Goal: Complete application form

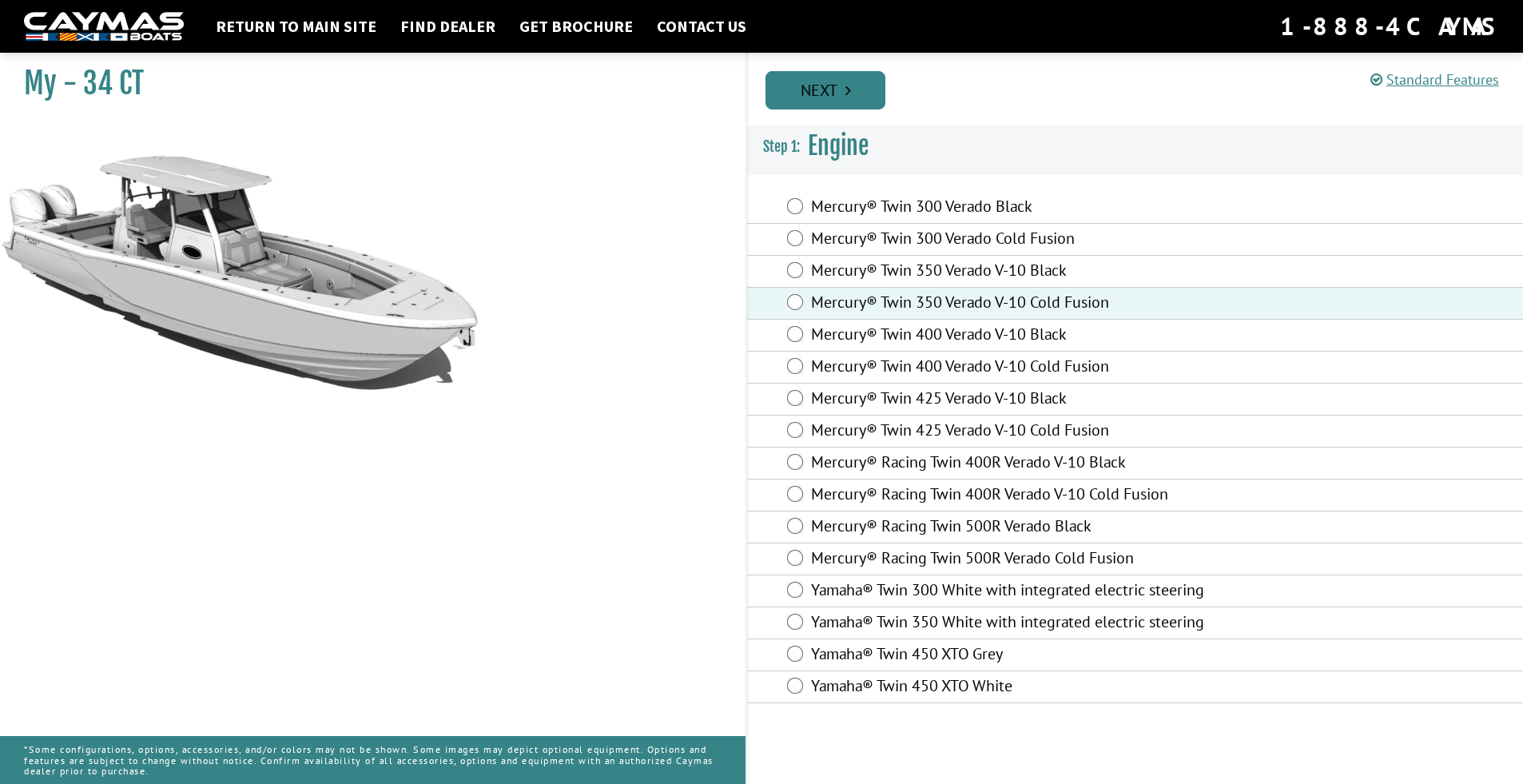
click at [829, 93] on link "Next" at bounding box center [825, 90] width 119 height 38
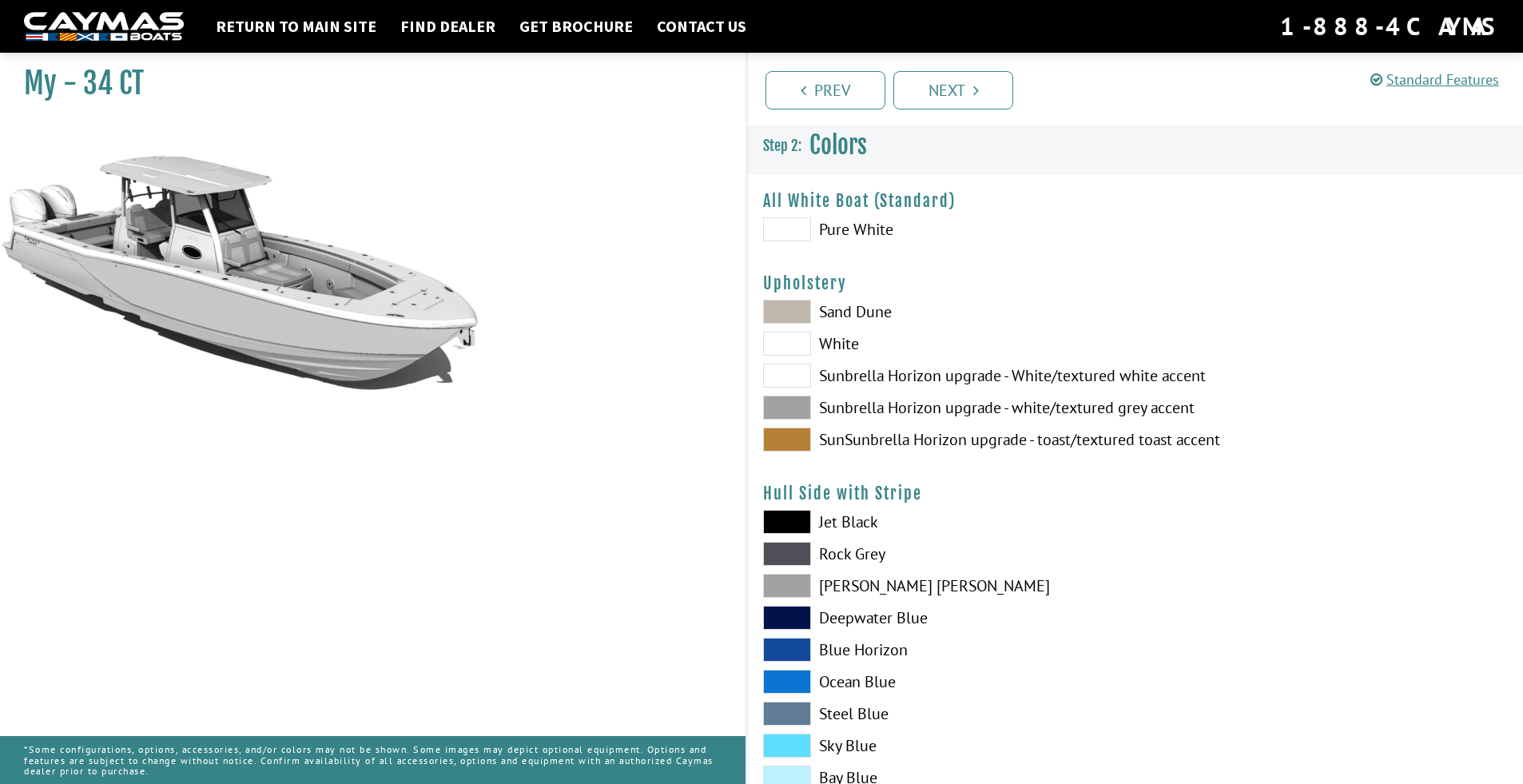
click at [777, 223] on span at bounding box center [786, 229] width 48 height 24
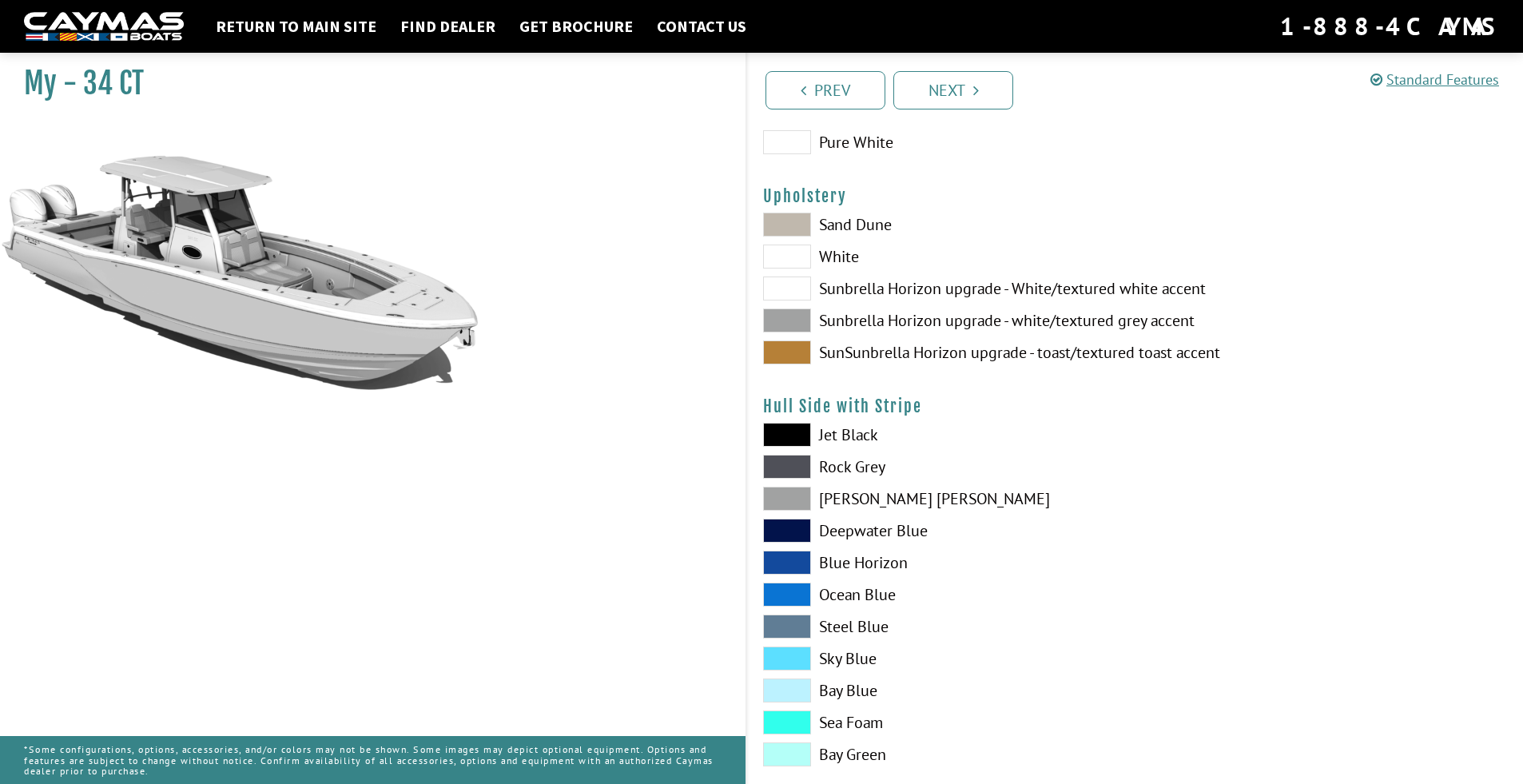
scroll to position [106, 0]
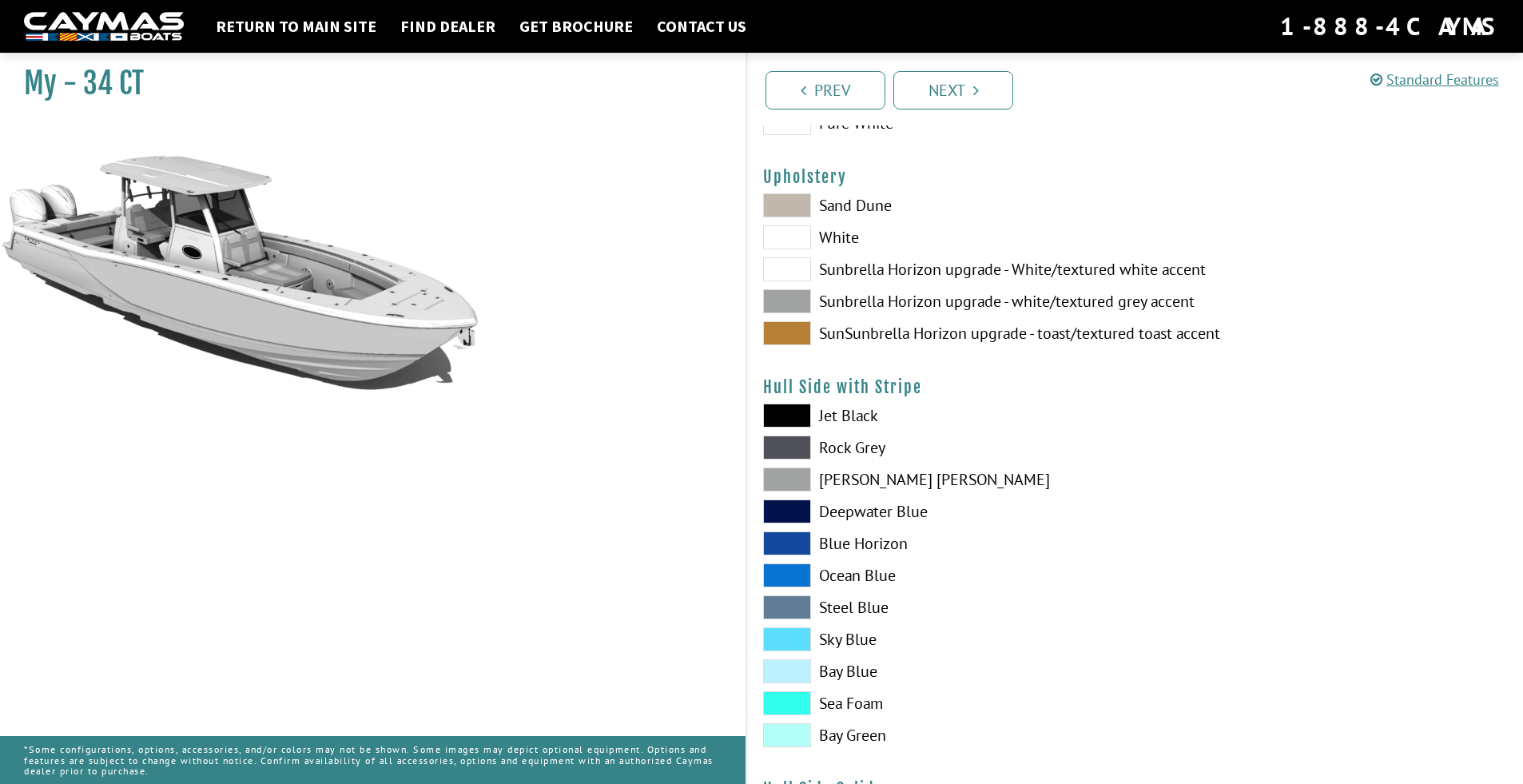
click at [777, 237] on span at bounding box center [786, 237] width 48 height 24
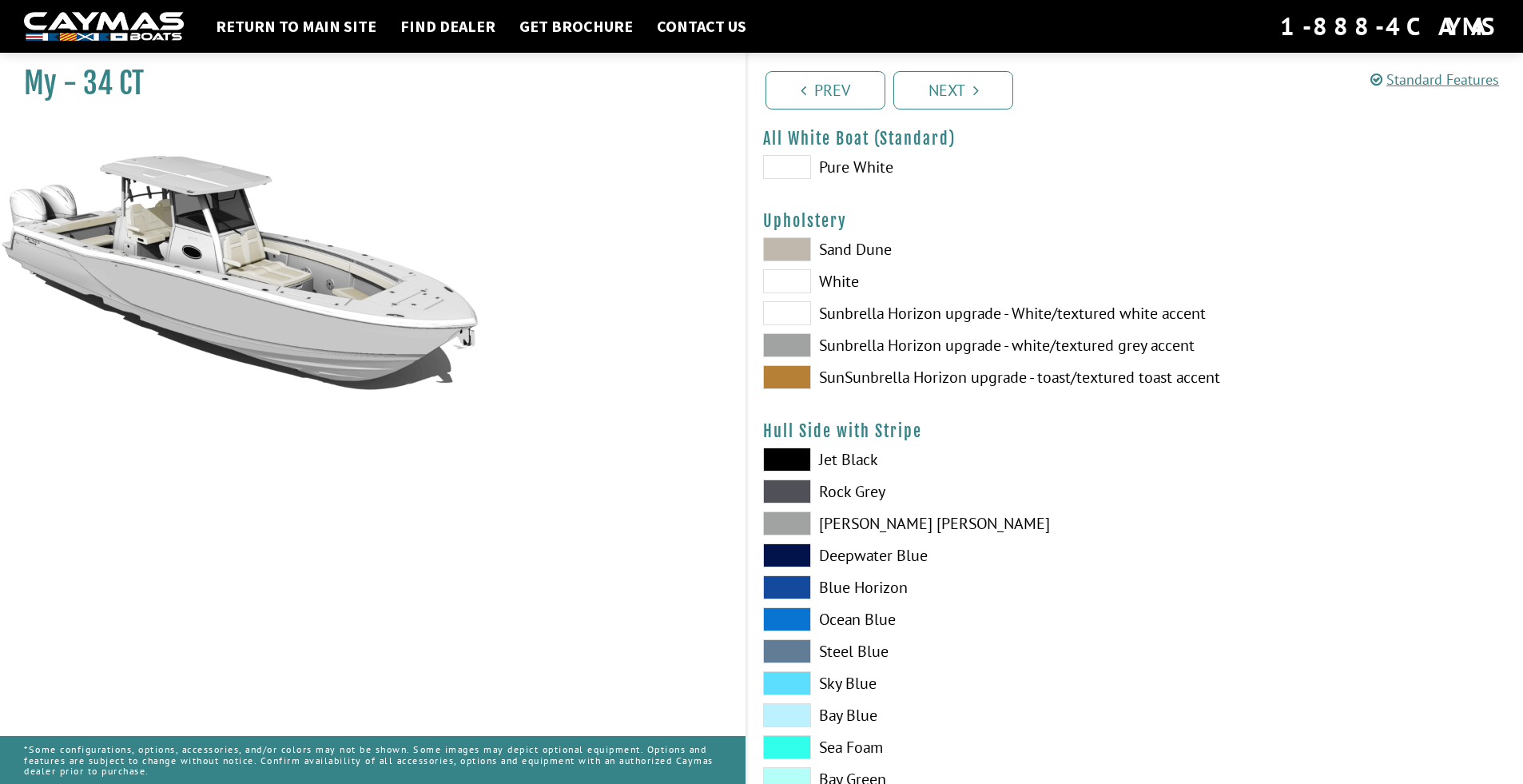
scroll to position [48, 0]
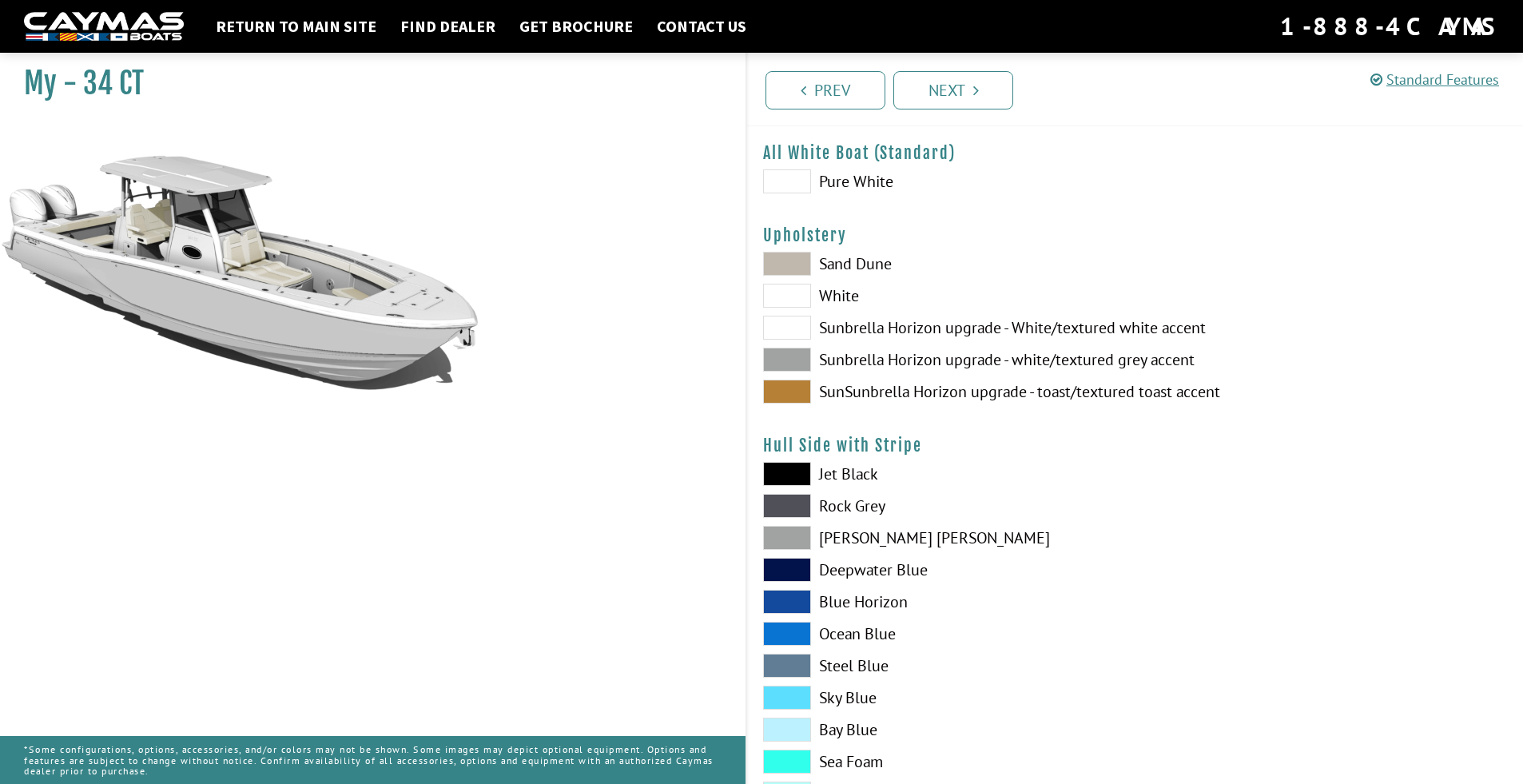
click at [790, 185] on span at bounding box center [786, 181] width 48 height 24
click at [802, 255] on span at bounding box center [786, 263] width 48 height 24
click at [800, 359] on span at bounding box center [786, 358] width 48 height 24
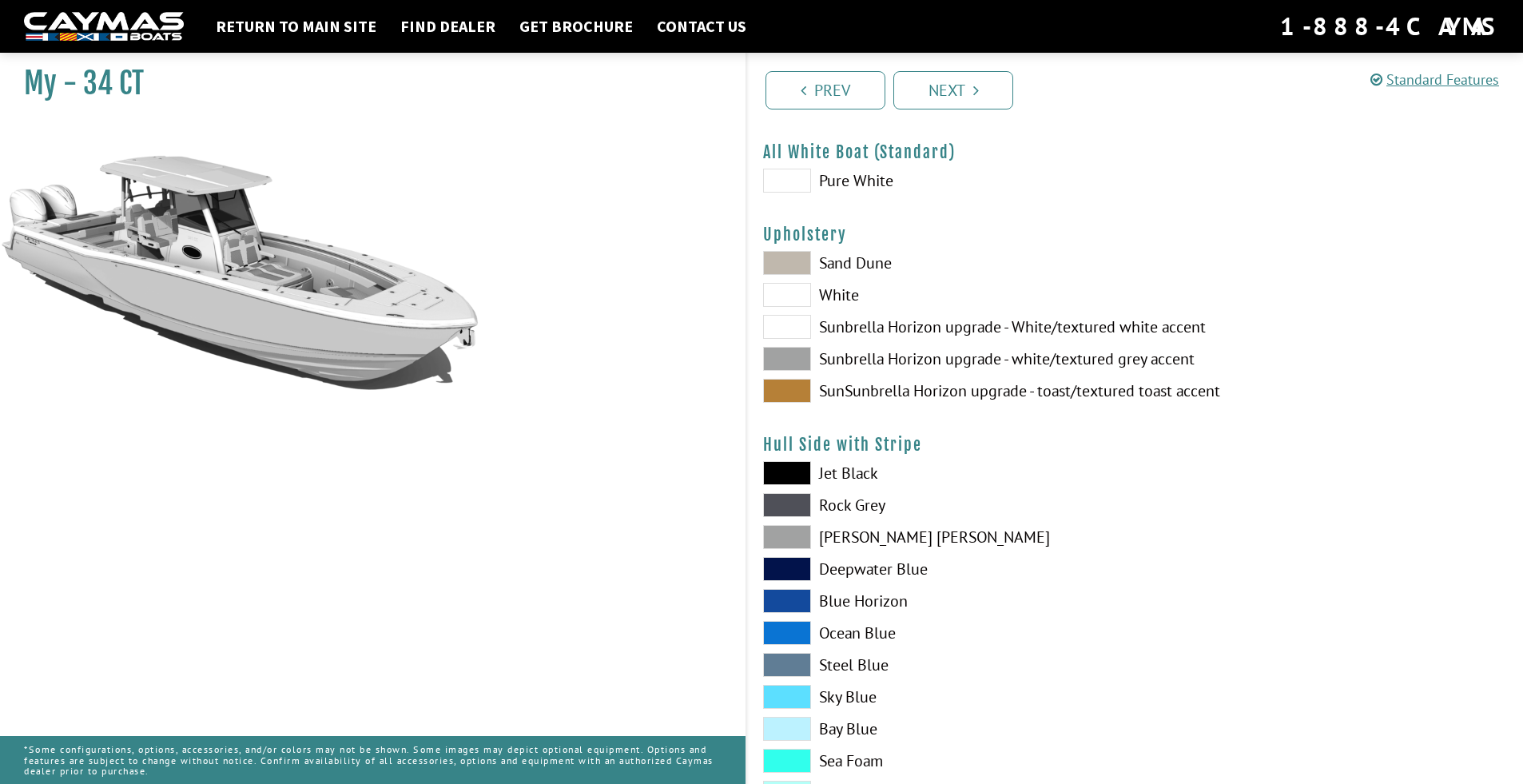
click at [795, 385] on span at bounding box center [786, 390] width 48 height 24
click at [798, 354] on span at bounding box center [786, 358] width 48 height 24
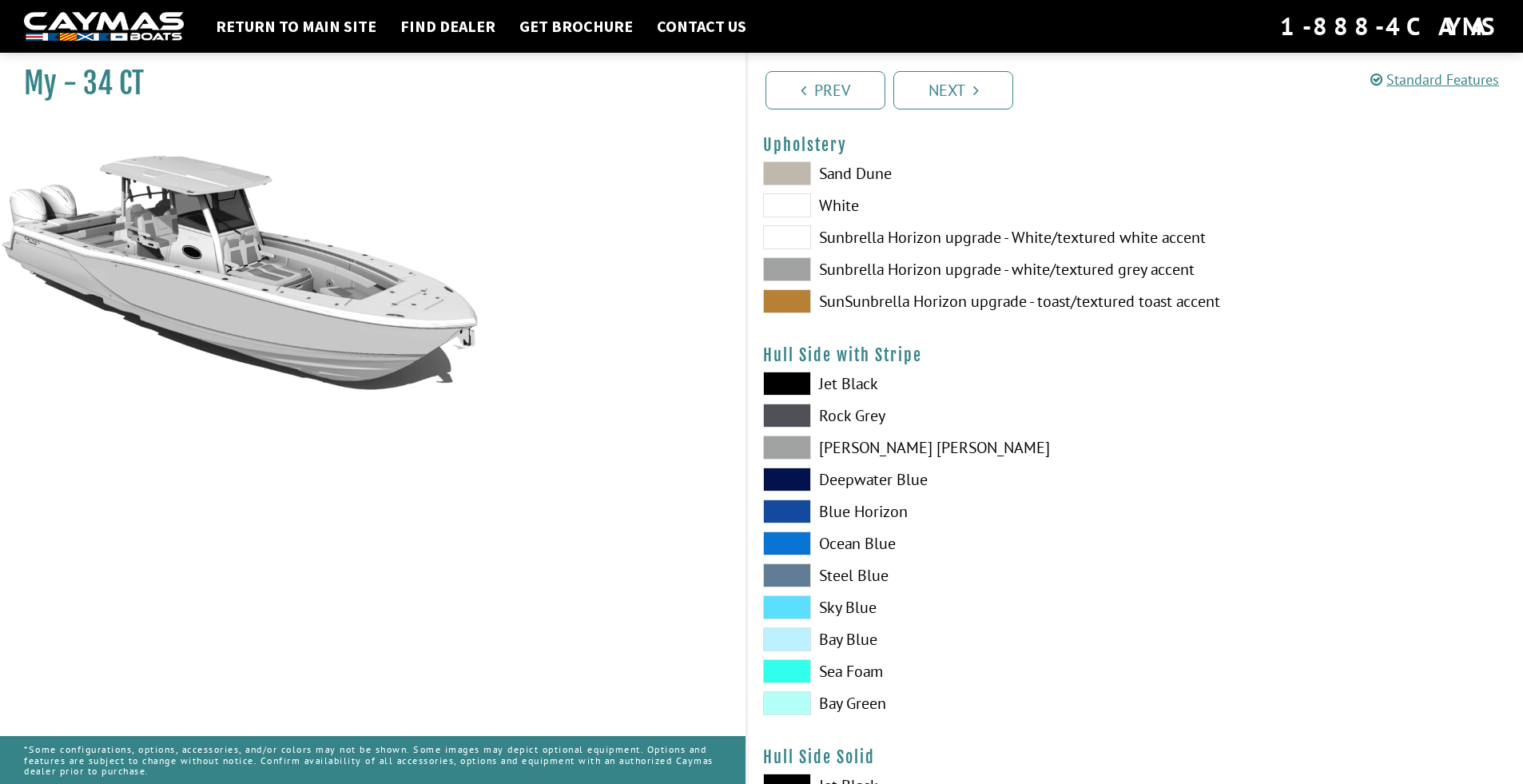
scroll to position [139, 0]
click at [796, 448] on span at bounding box center [786, 446] width 48 height 24
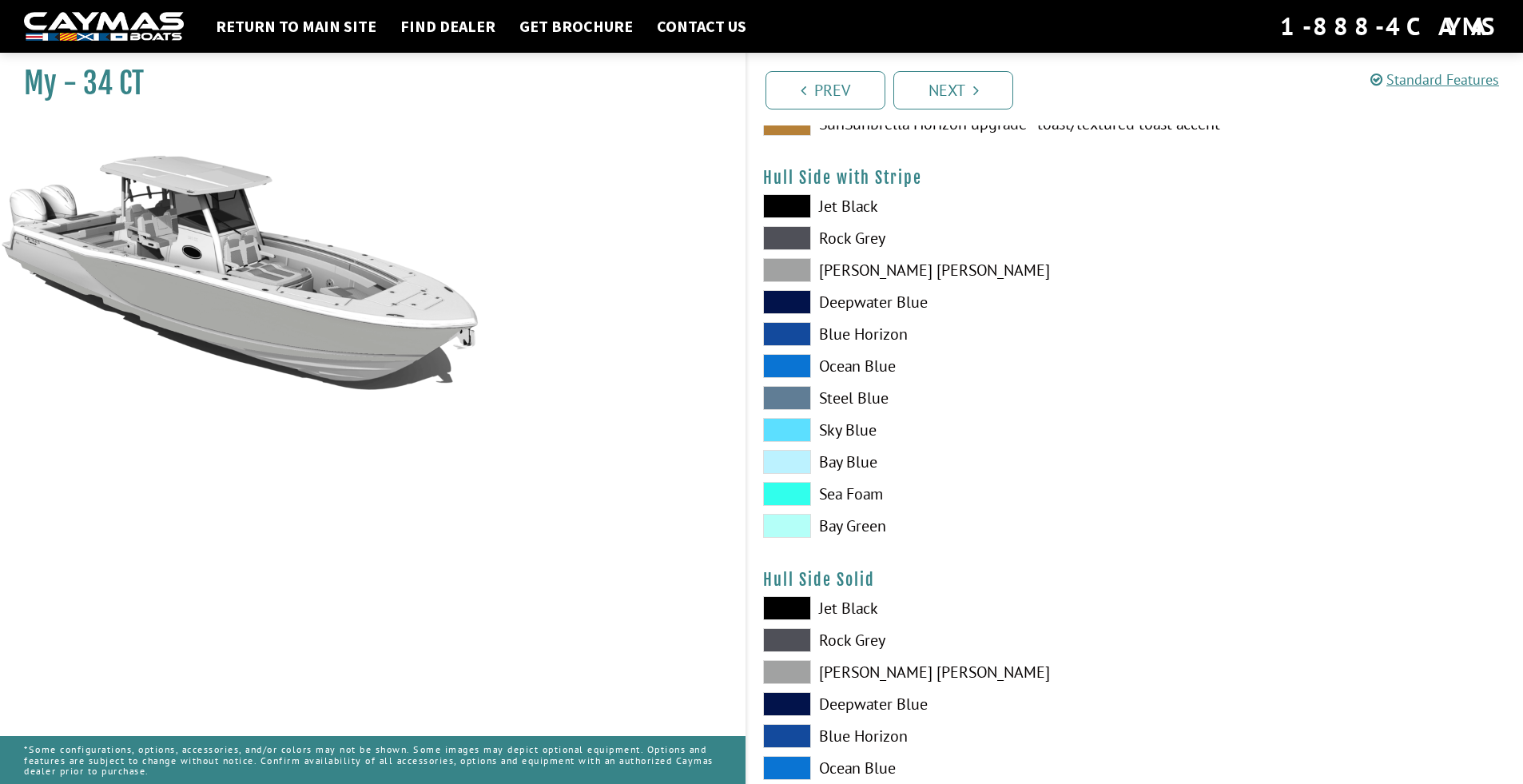
scroll to position [380, 0]
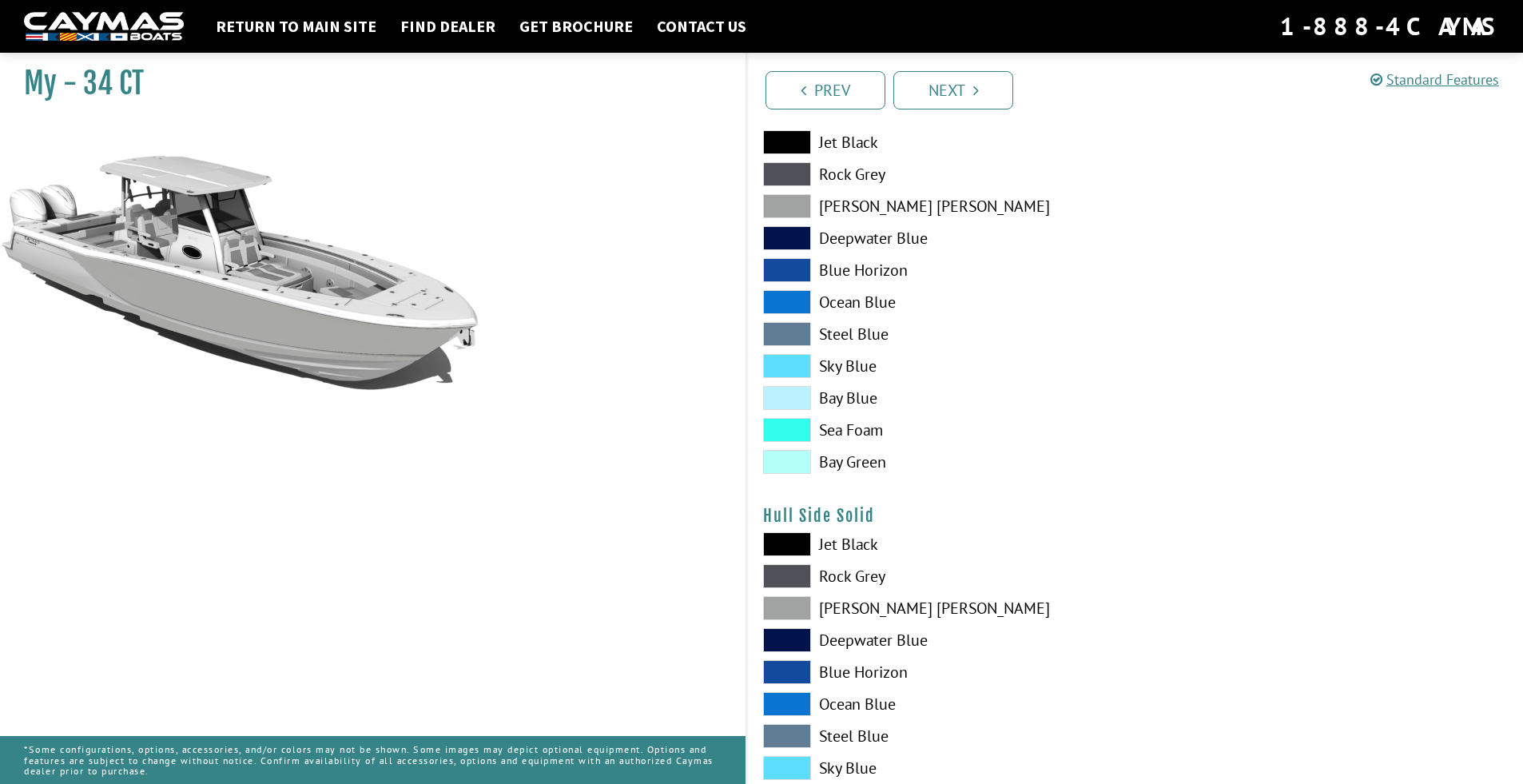
click at [804, 615] on span at bounding box center [786, 607] width 48 height 24
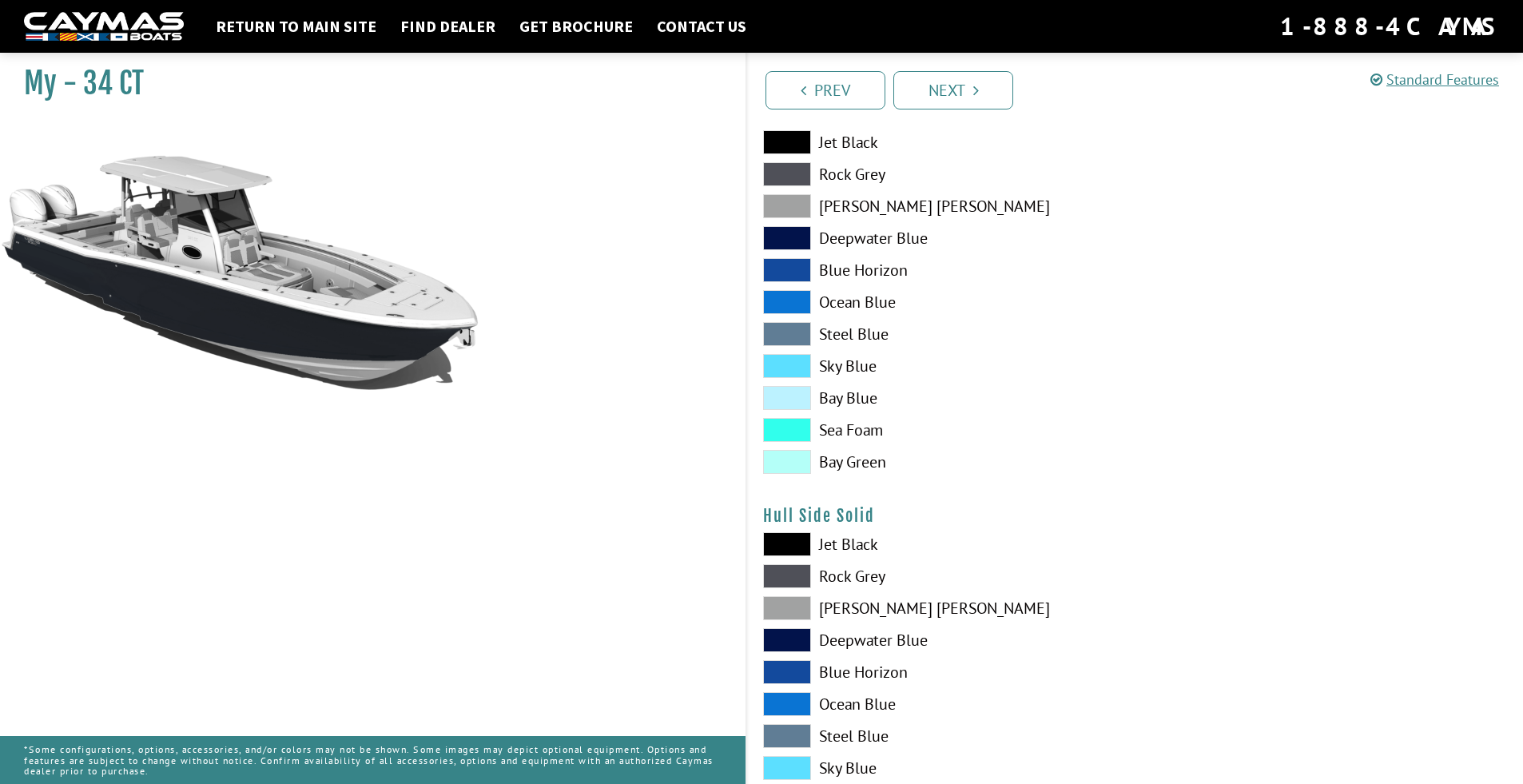
click at [788, 200] on span at bounding box center [786, 205] width 48 height 24
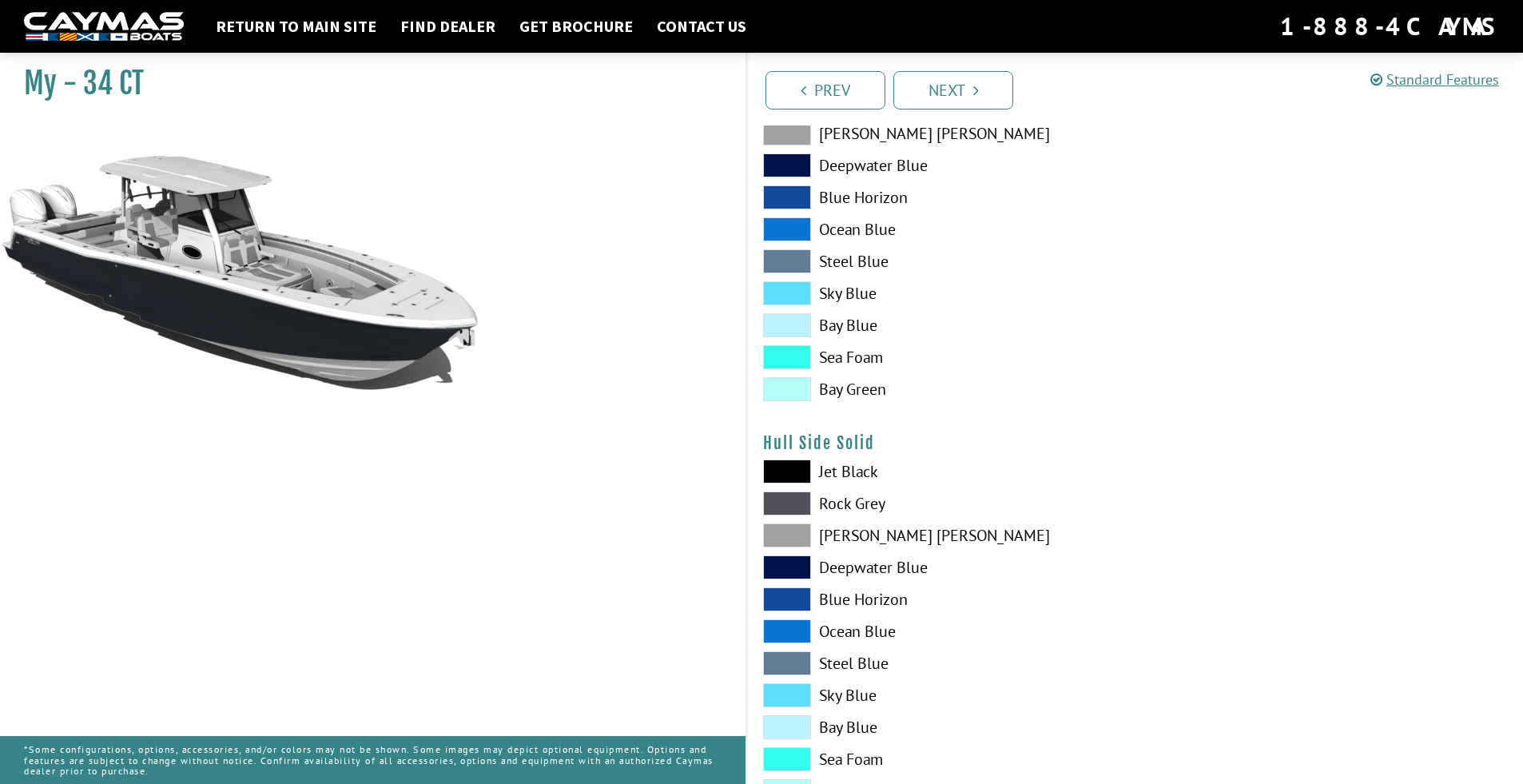
scroll to position [453, 0]
click at [786, 629] on span at bounding box center [786, 630] width 48 height 24
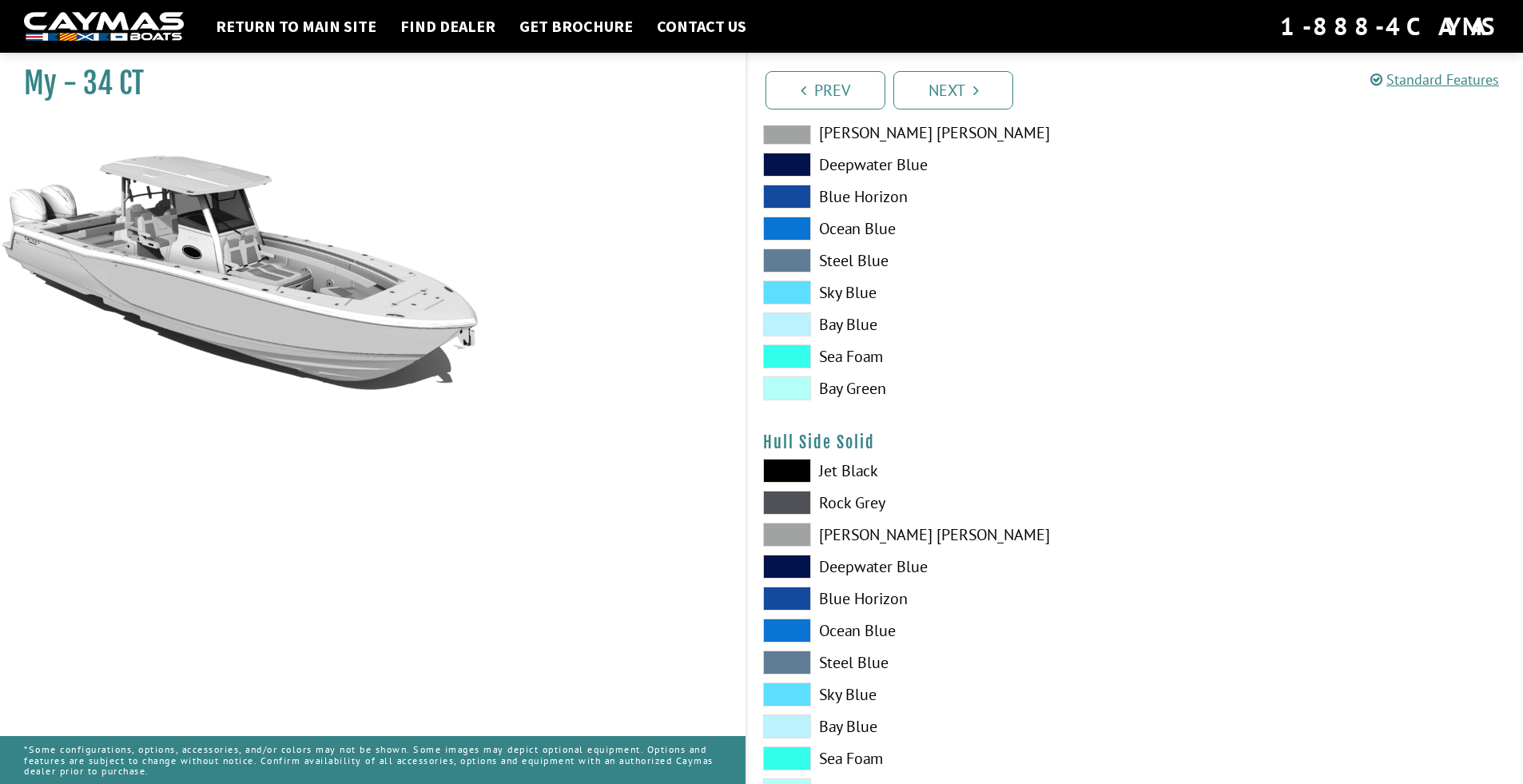
click at [794, 526] on span at bounding box center [786, 534] width 48 height 24
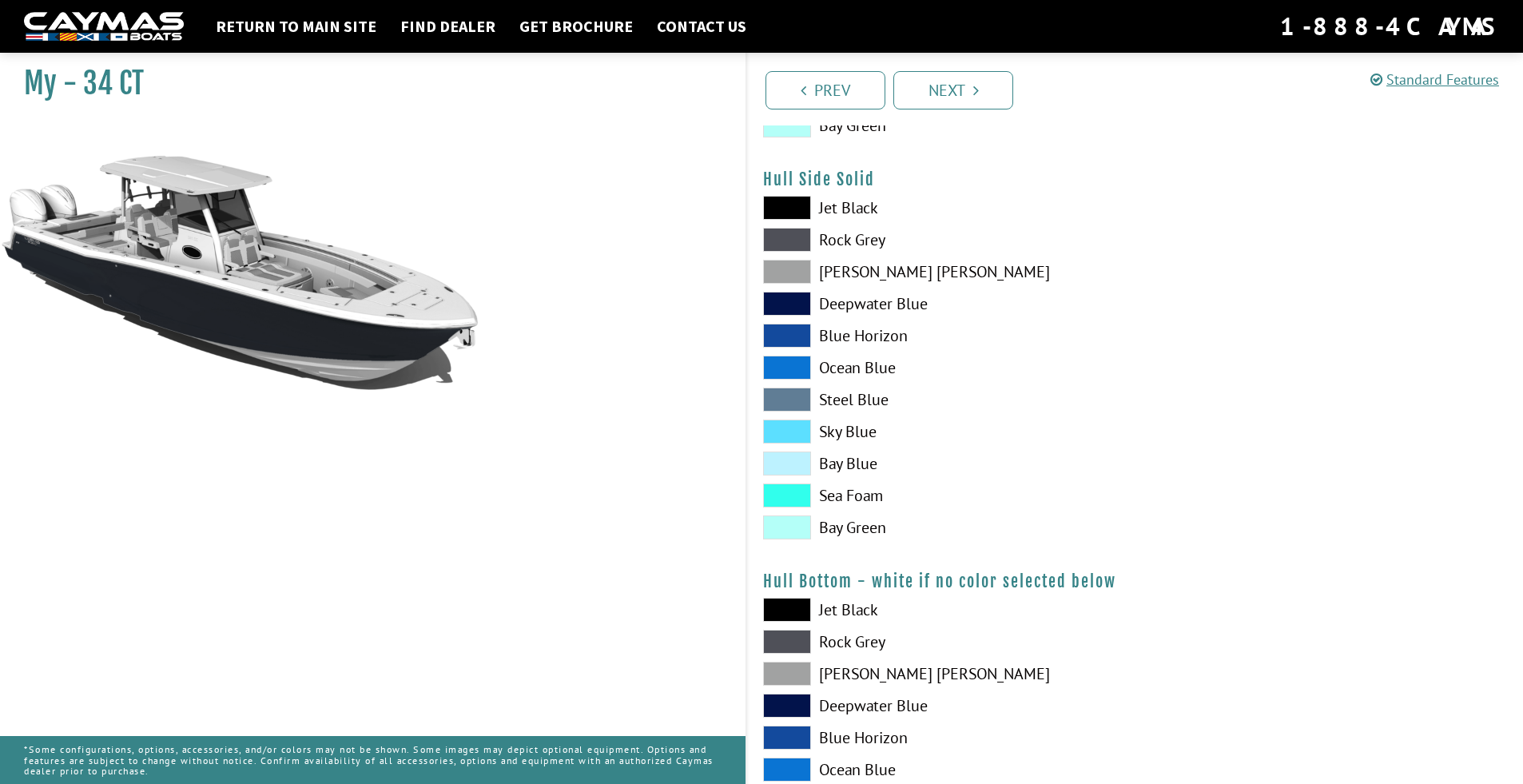
scroll to position [719, 0]
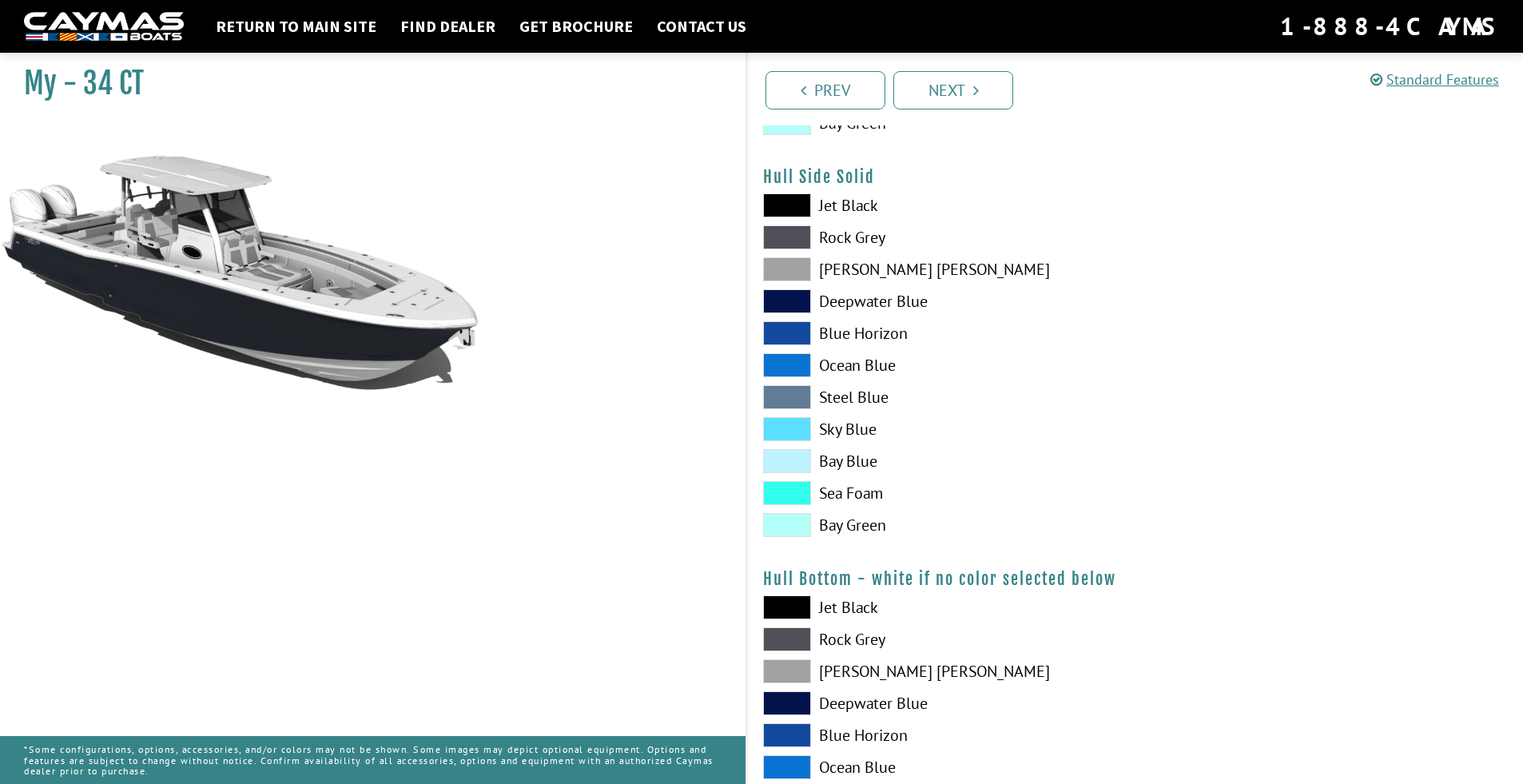
click at [799, 491] on span at bounding box center [786, 493] width 48 height 24
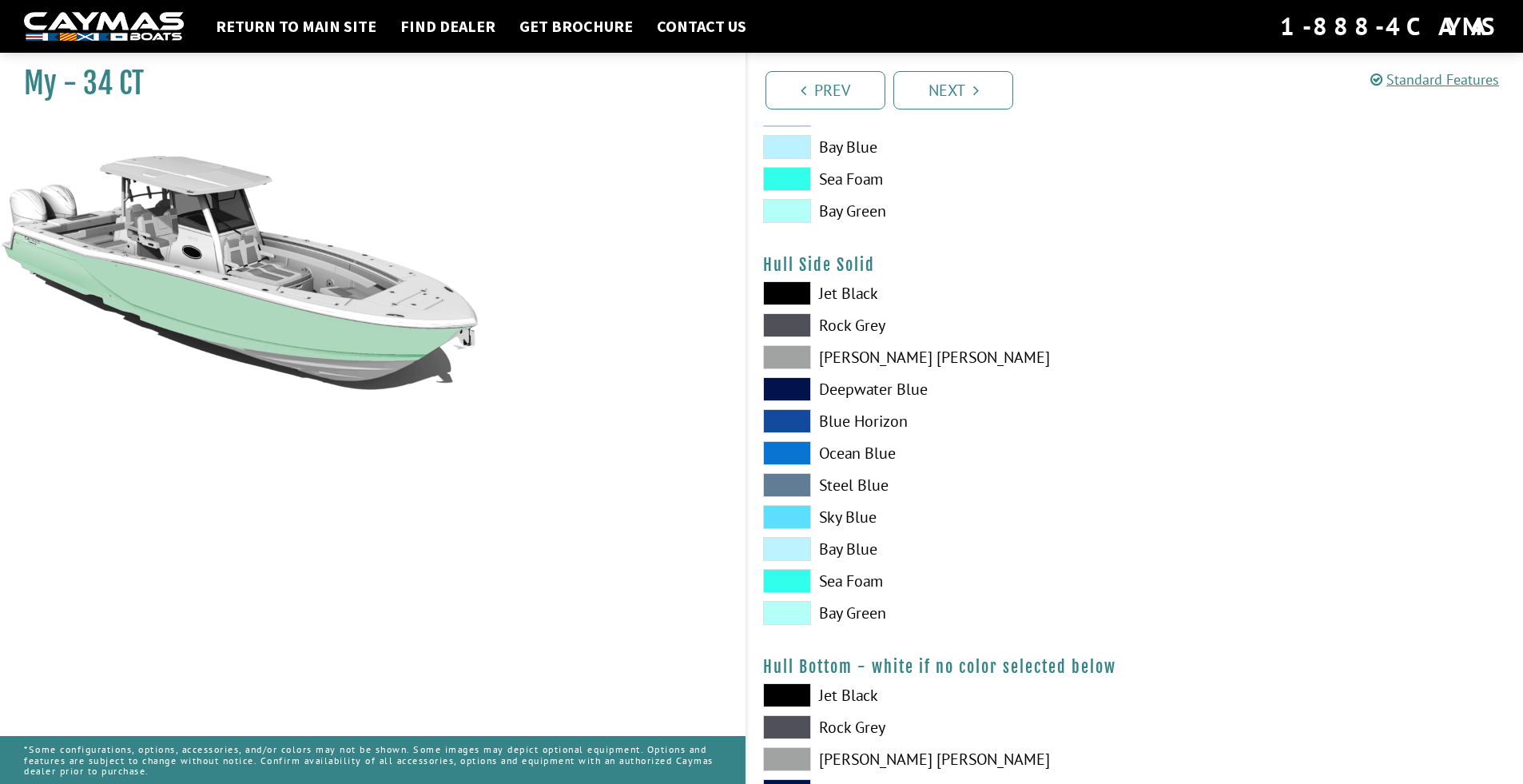
scroll to position [629, 0]
click at [795, 611] on span at bounding box center [786, 613] width 48 height 24
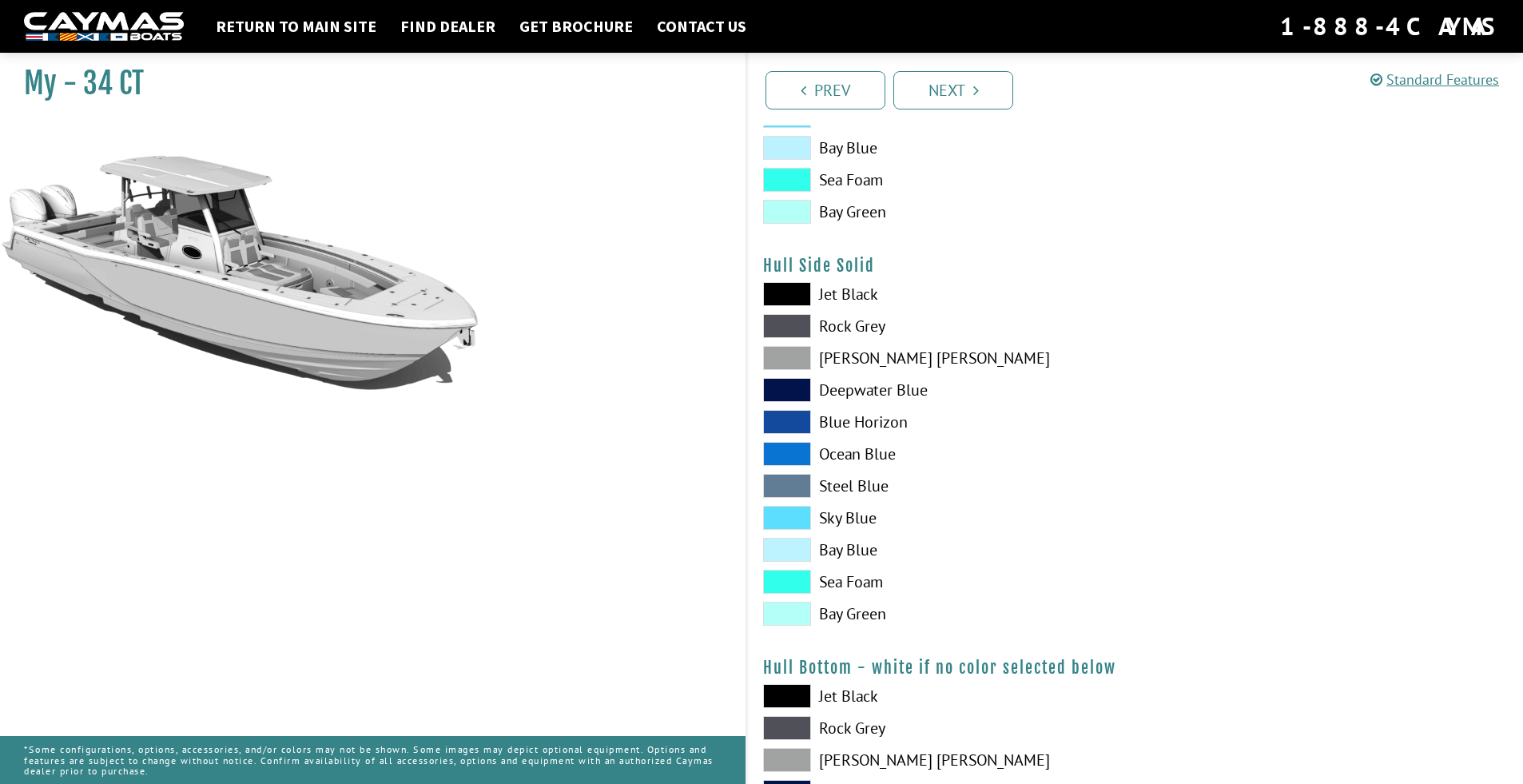
scroll to position [625, 0]
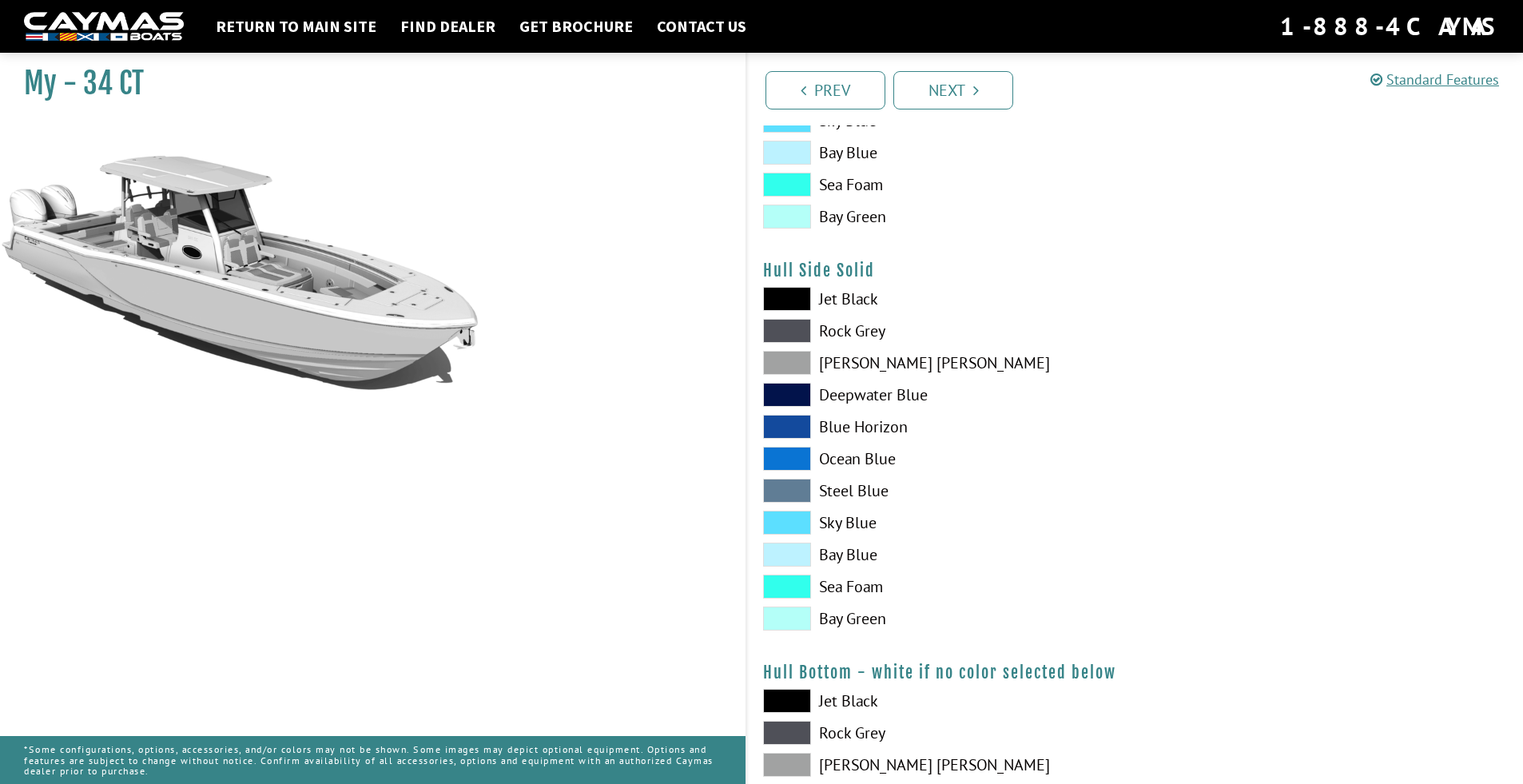
click at [794, 355] on span at bounding box center [786, 363] width 48 height 24
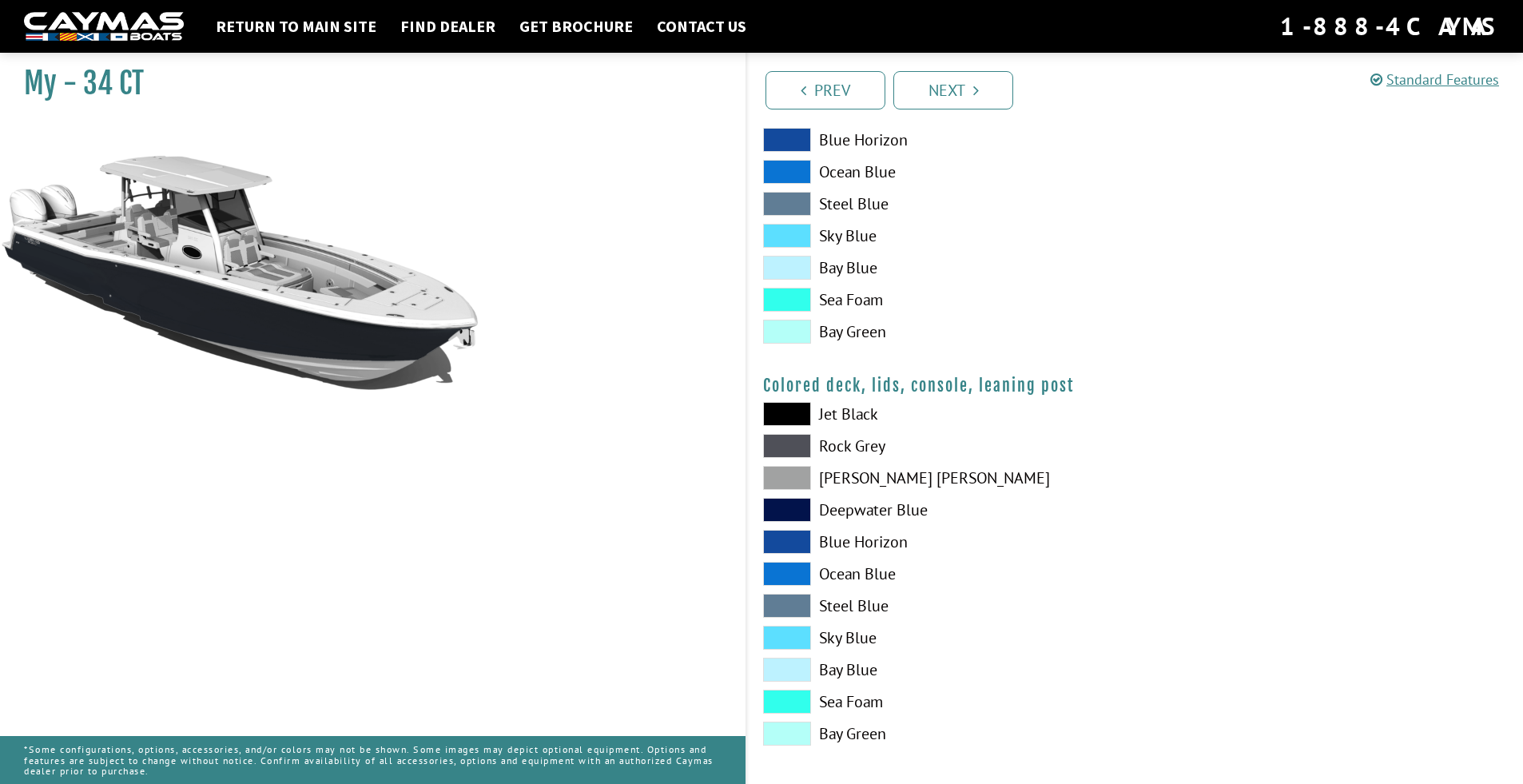
scroll to position [1724, 0]
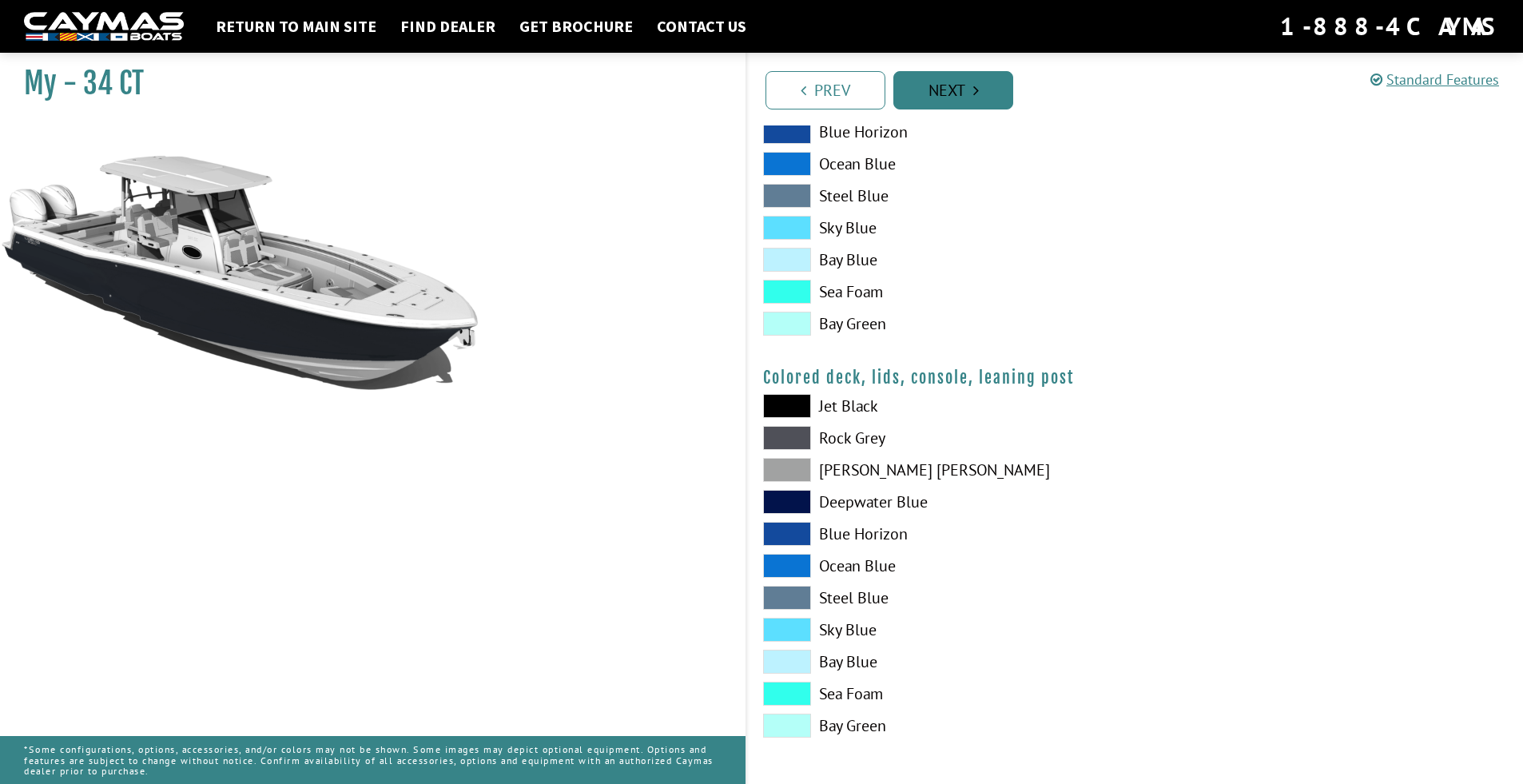
click at [981, 91] on link "Next" at bounding box center [953, 90] width 119 height 38
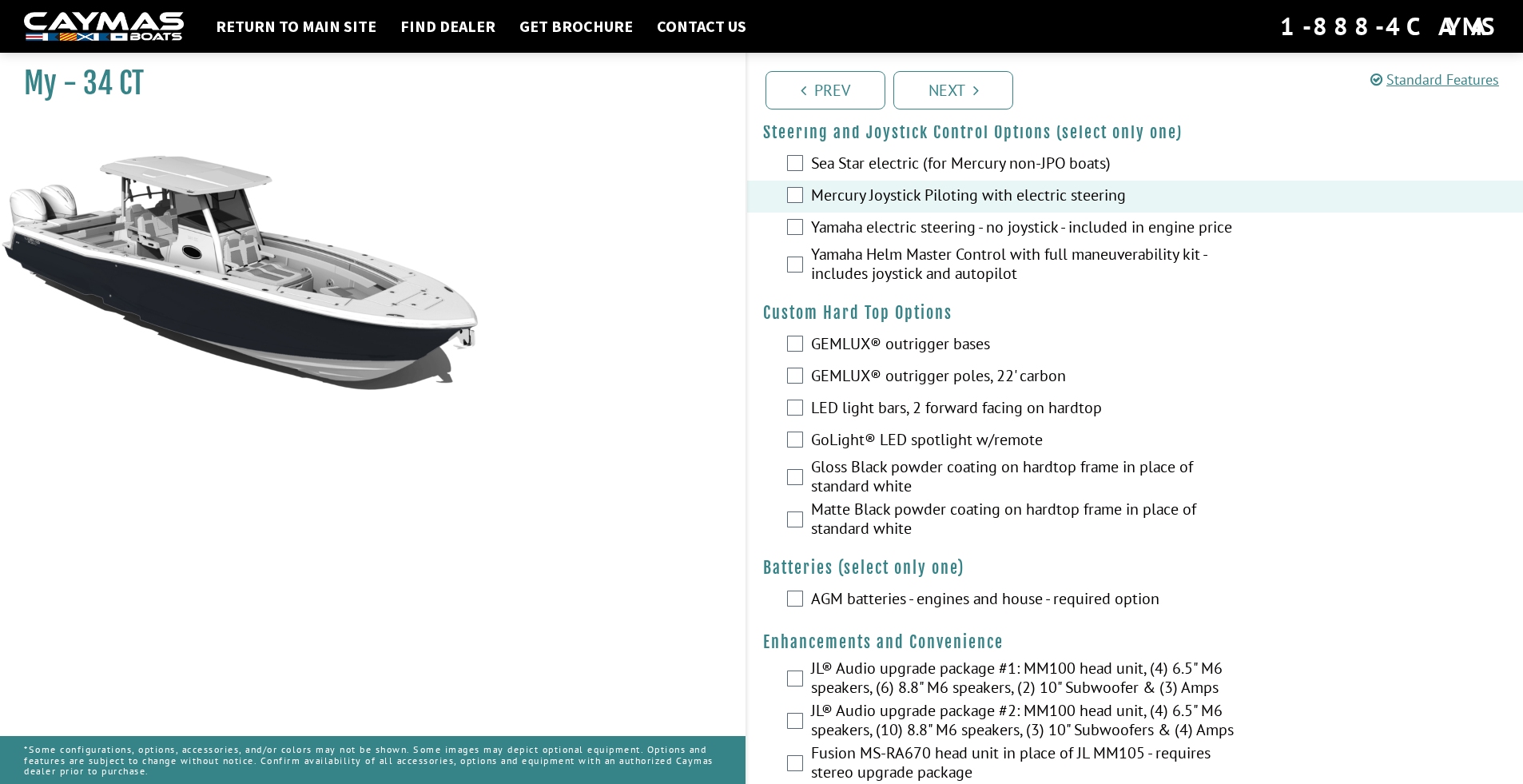
scroll to position [72, 0]
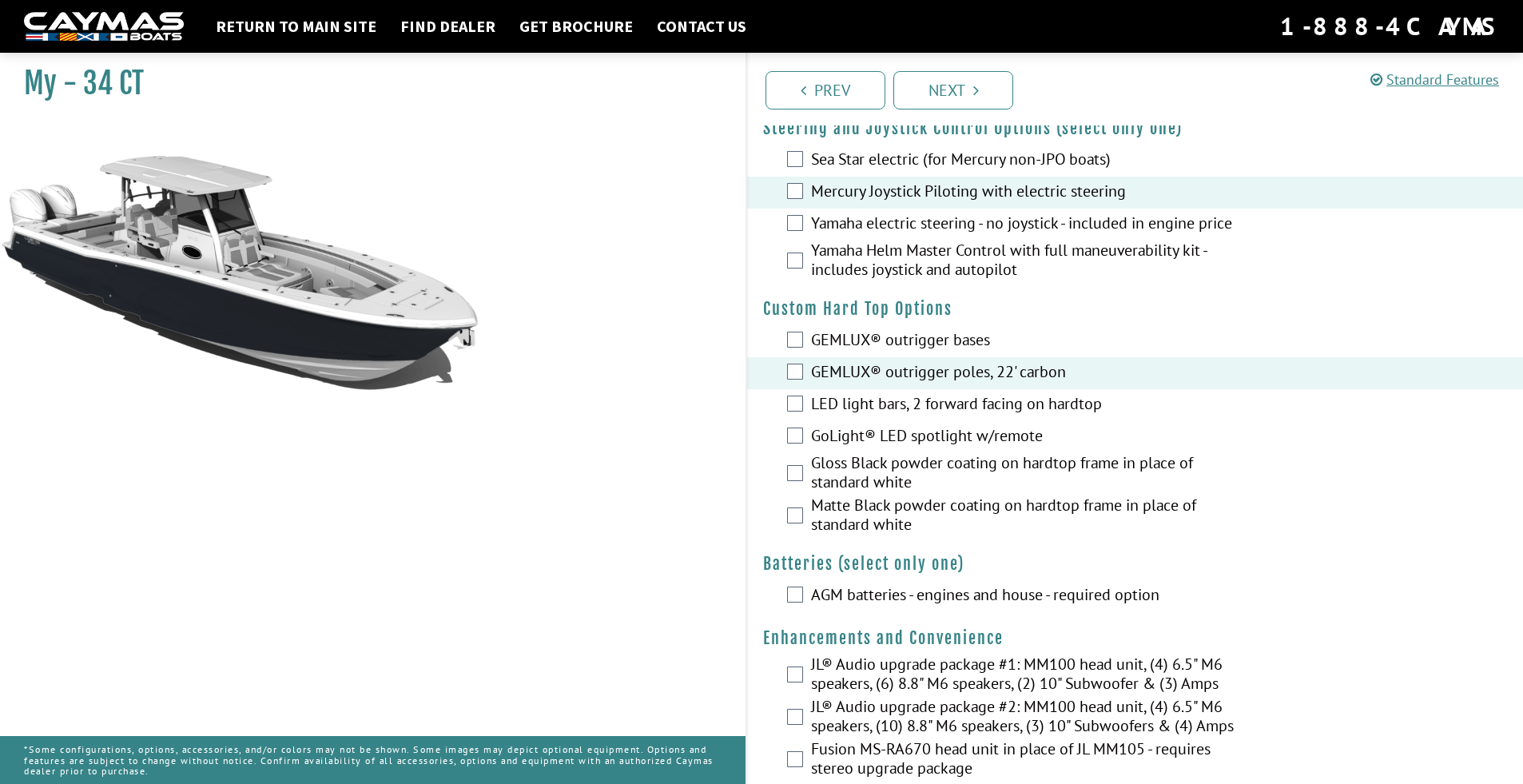
click at [782, 411] on div "LED light bars, 2 forward facing on hardtop" at bounding box center [1135, 405] width 776 height 32
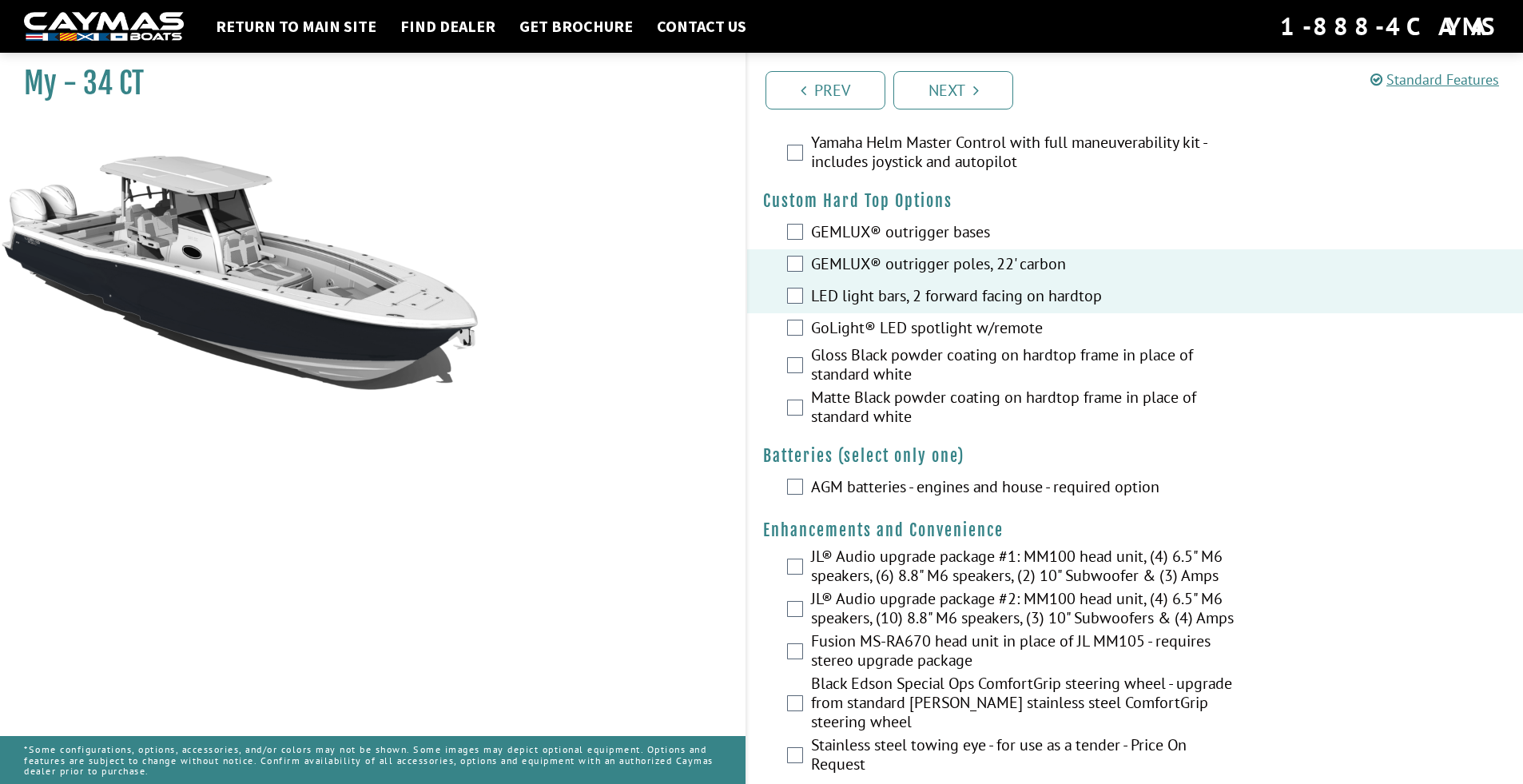
scroll to position [0, 0]
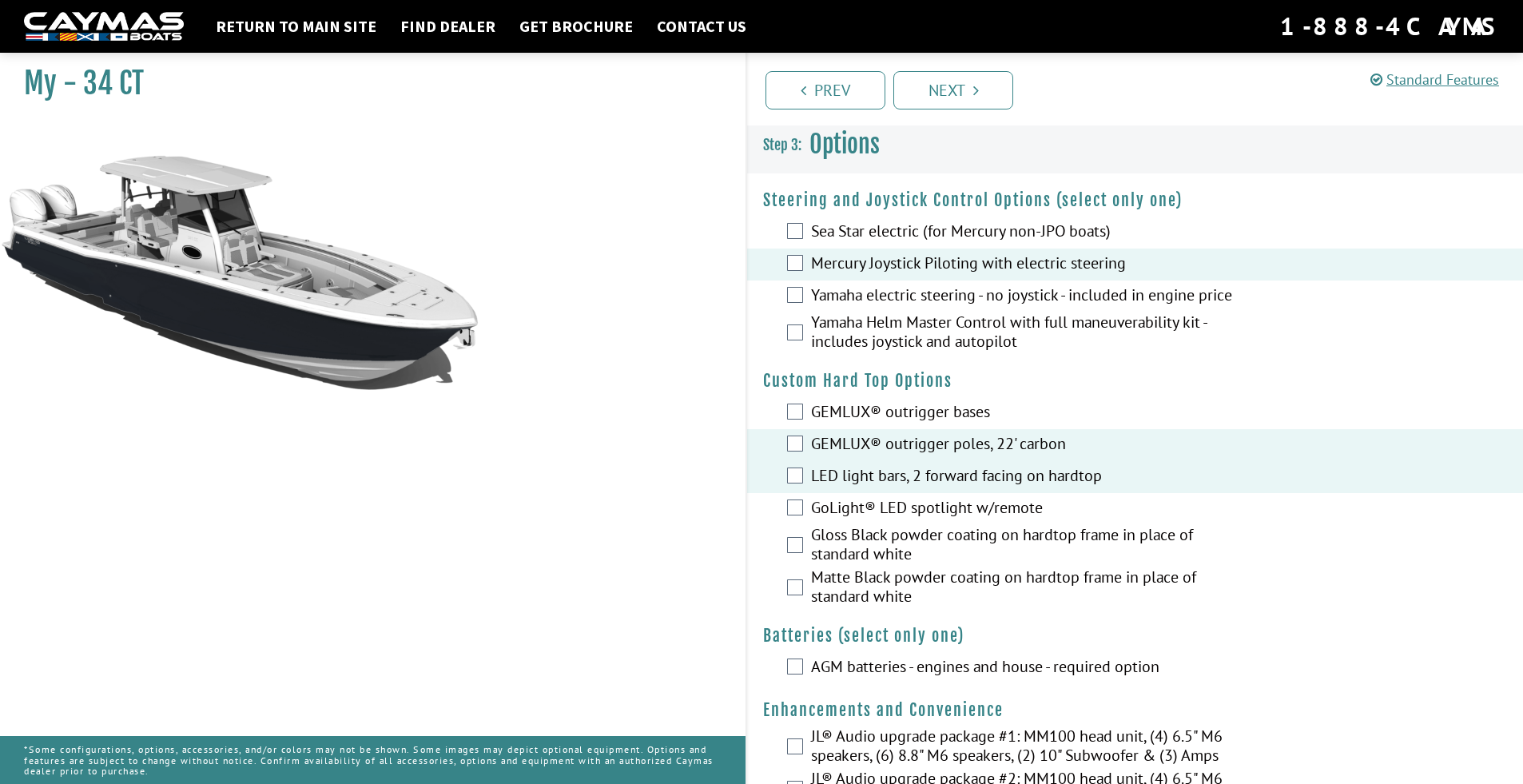
click at [158, 24] on img at bounding box center [103, 27] width 160 height 29
